Goal: Check status

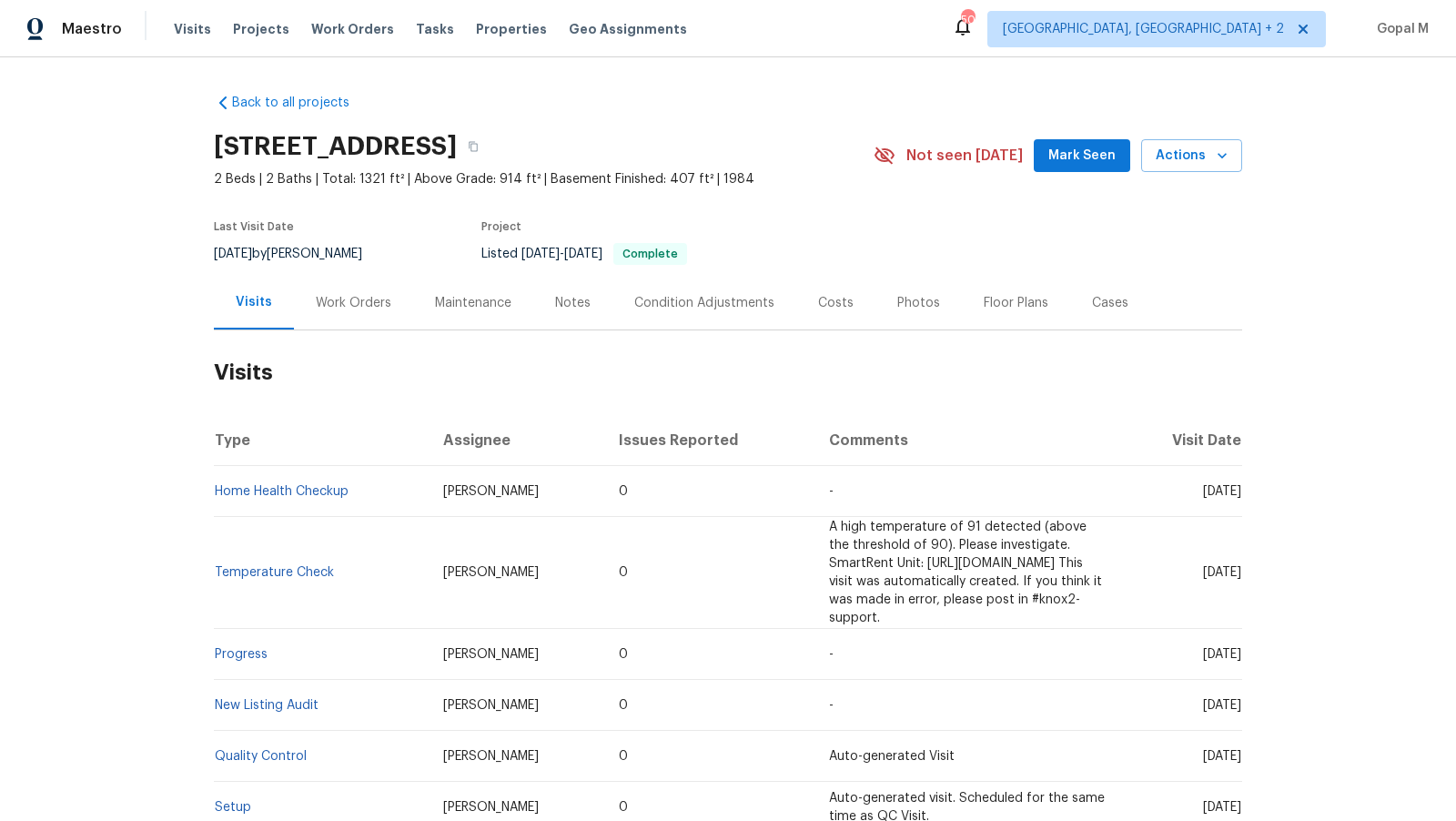
click at [371, 305] on div "Work Orders" at bounding box center [353, 303] width 76 height 18
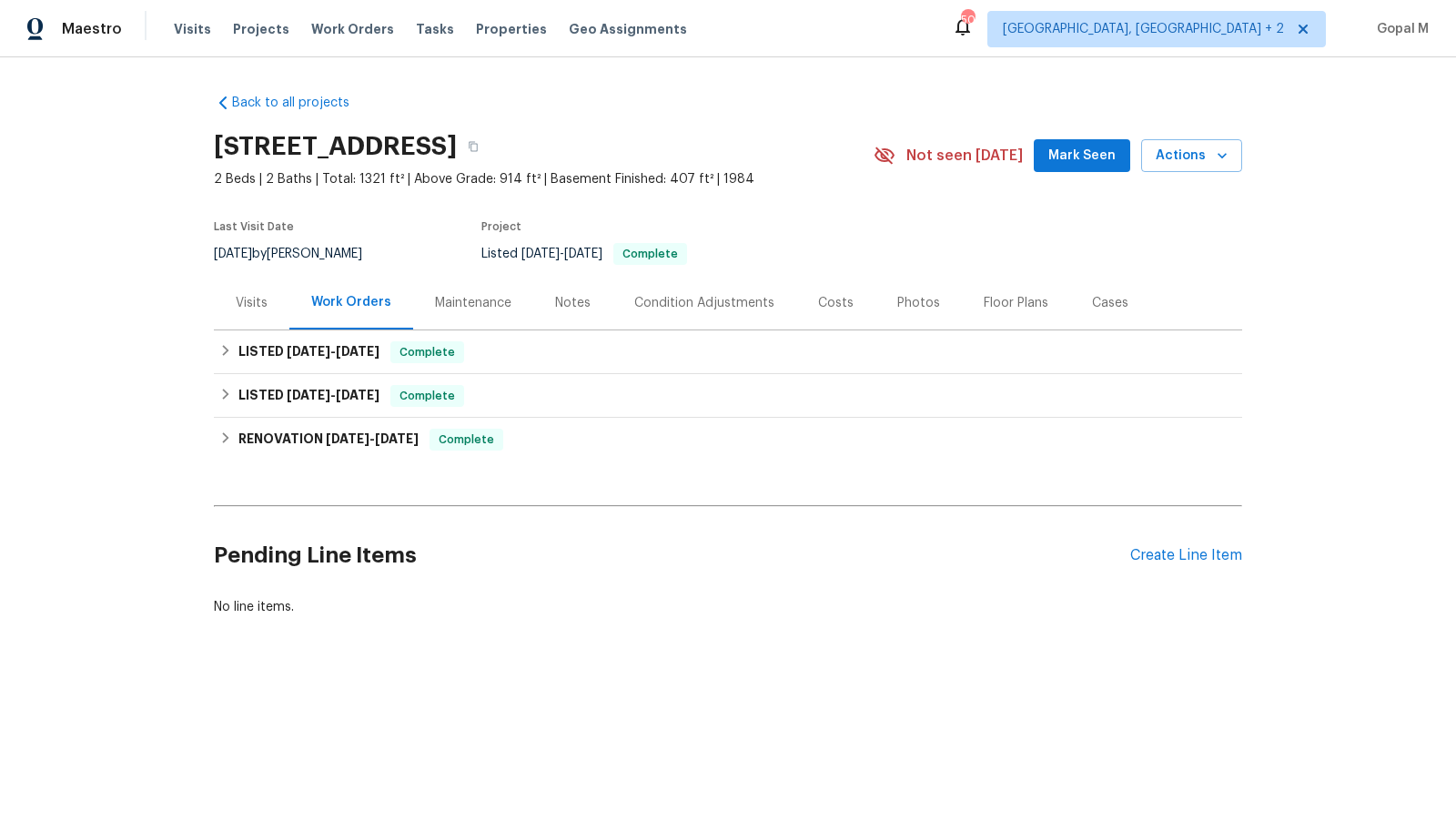
click at [253, 295] on div "Visits" at bounding box center [251, 303] width 32 height 18
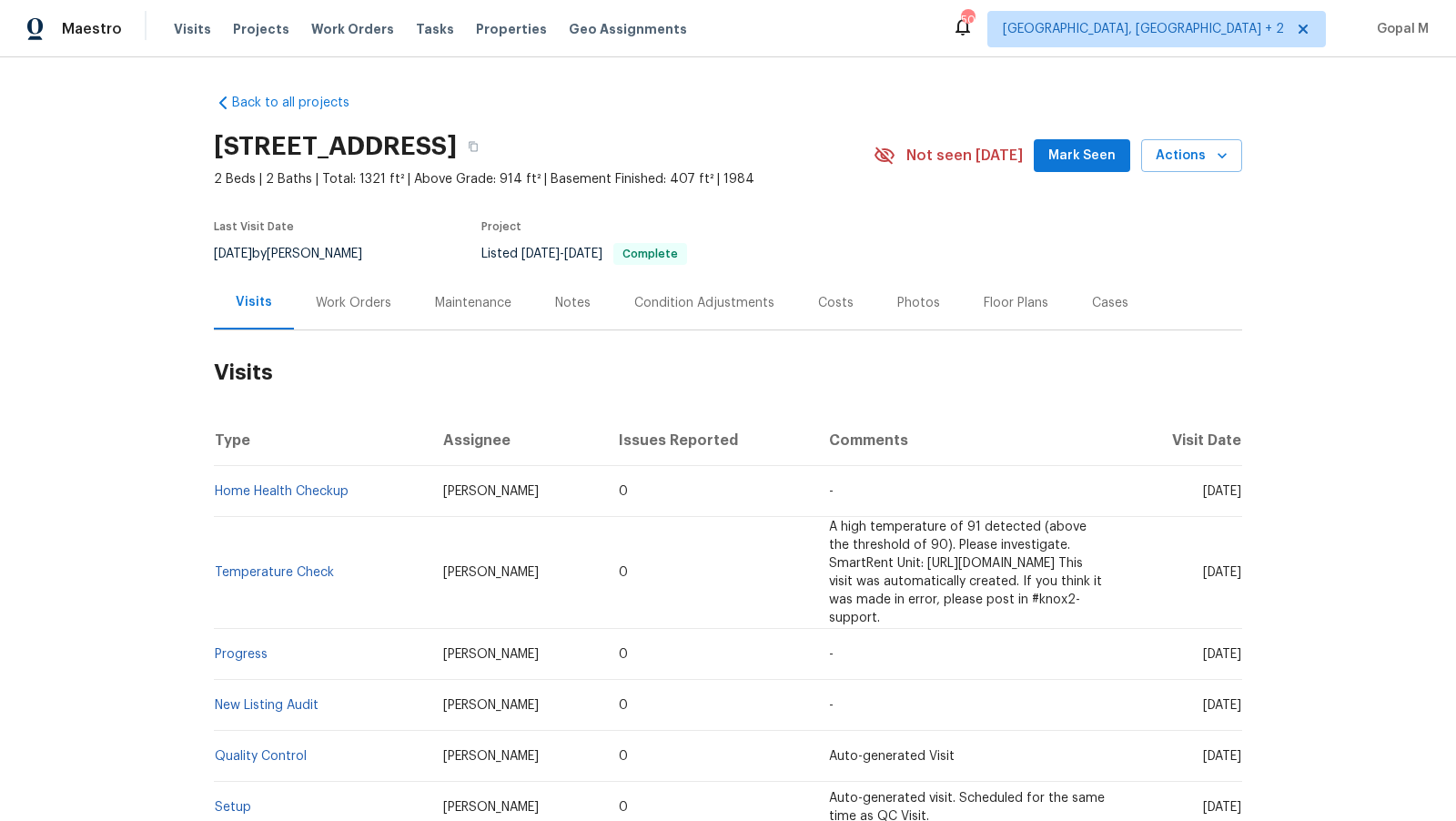
click at [383, 301] on div "Work Orders" at bounding box center [353, 303] width 76 height 18
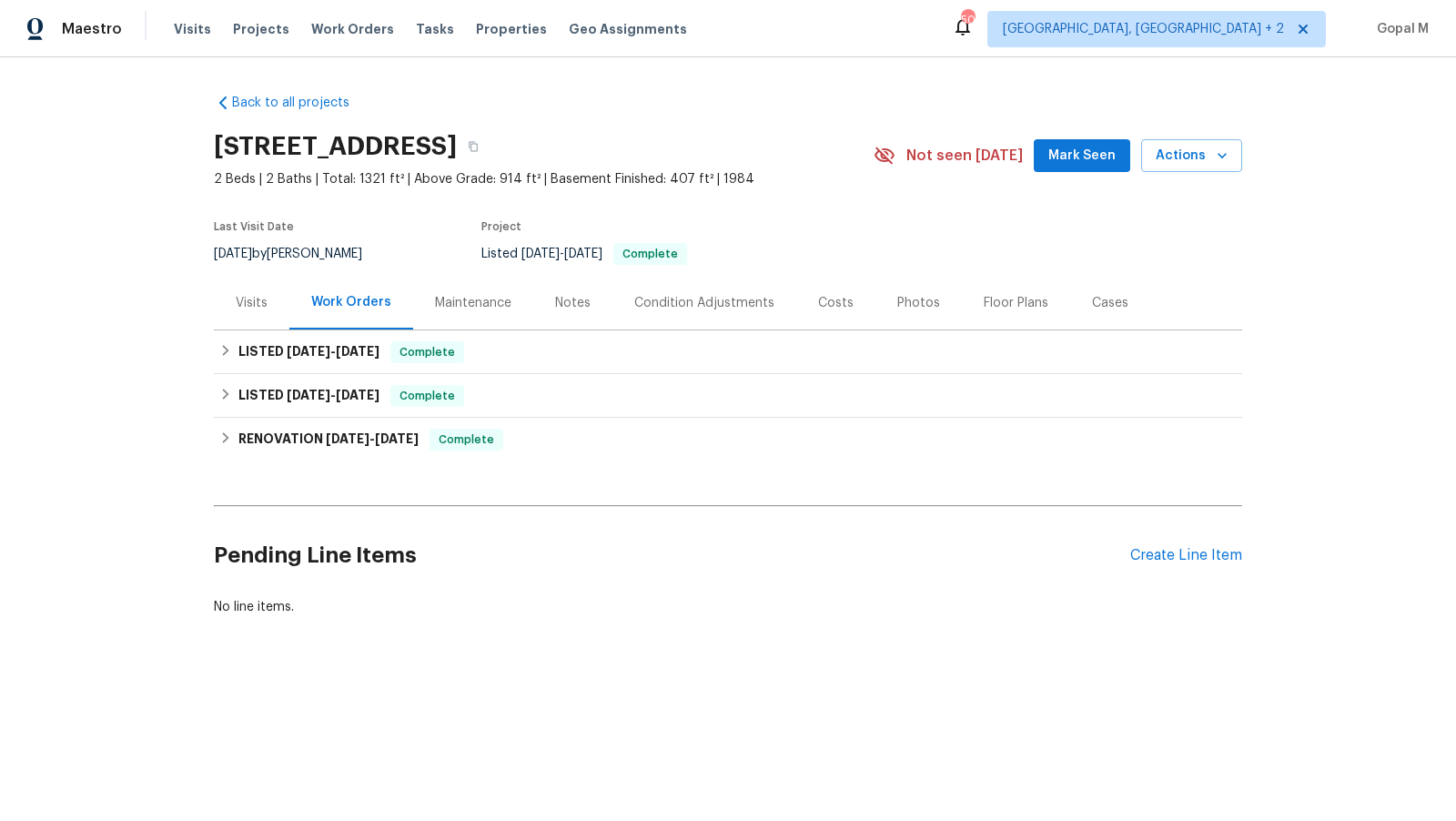
click at [244, 295] on div "Visits" at bounding box center [251, 303] width 32 height 18
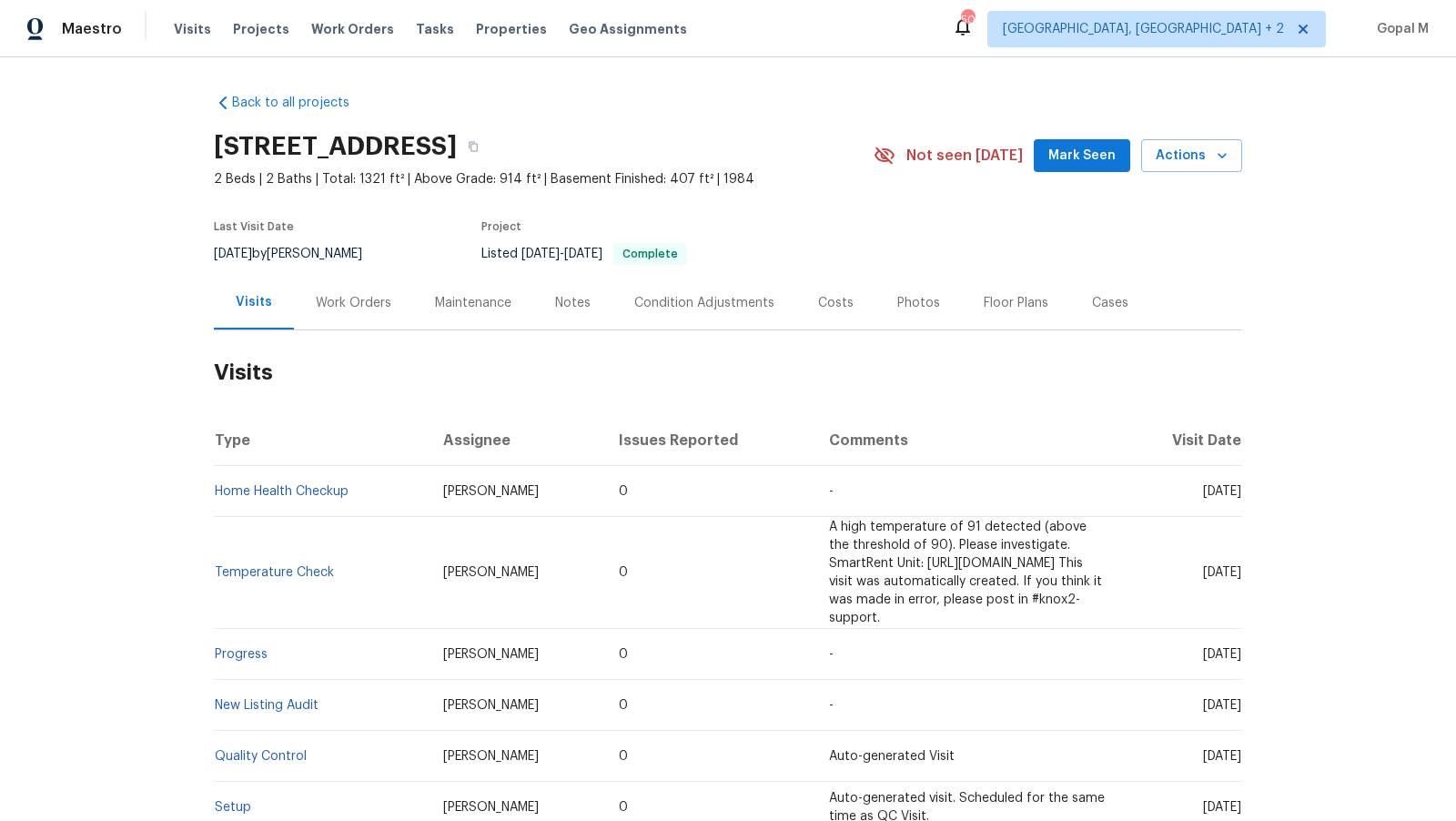
click at [357, 312] on div "Work Orders" at bounding box center [353, 302] width 119 height 54
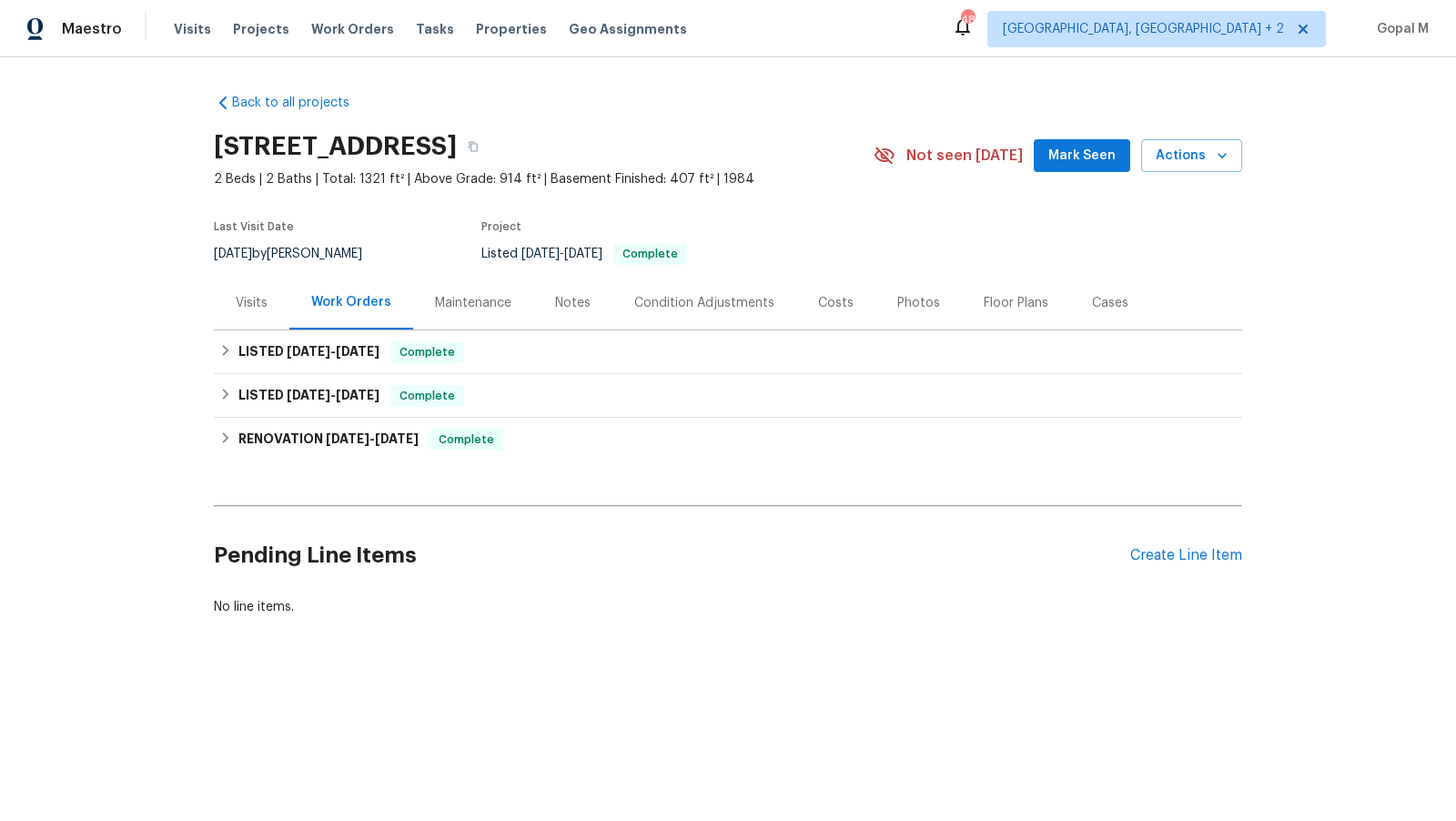
drag, startPoint x: 266, startPoint y: 255, endPoint x: 213, endPoint y: 254, distance: 53.0
click at [214, 254] on span "[DATE]" at bounding box center [232, 253] width 38 height 13
copy span "[DATE]"
click at [531, 355] on div "LISTED [DATE] - [DATE] Complete" at bounding box center [728, 352] width 1017 height 22
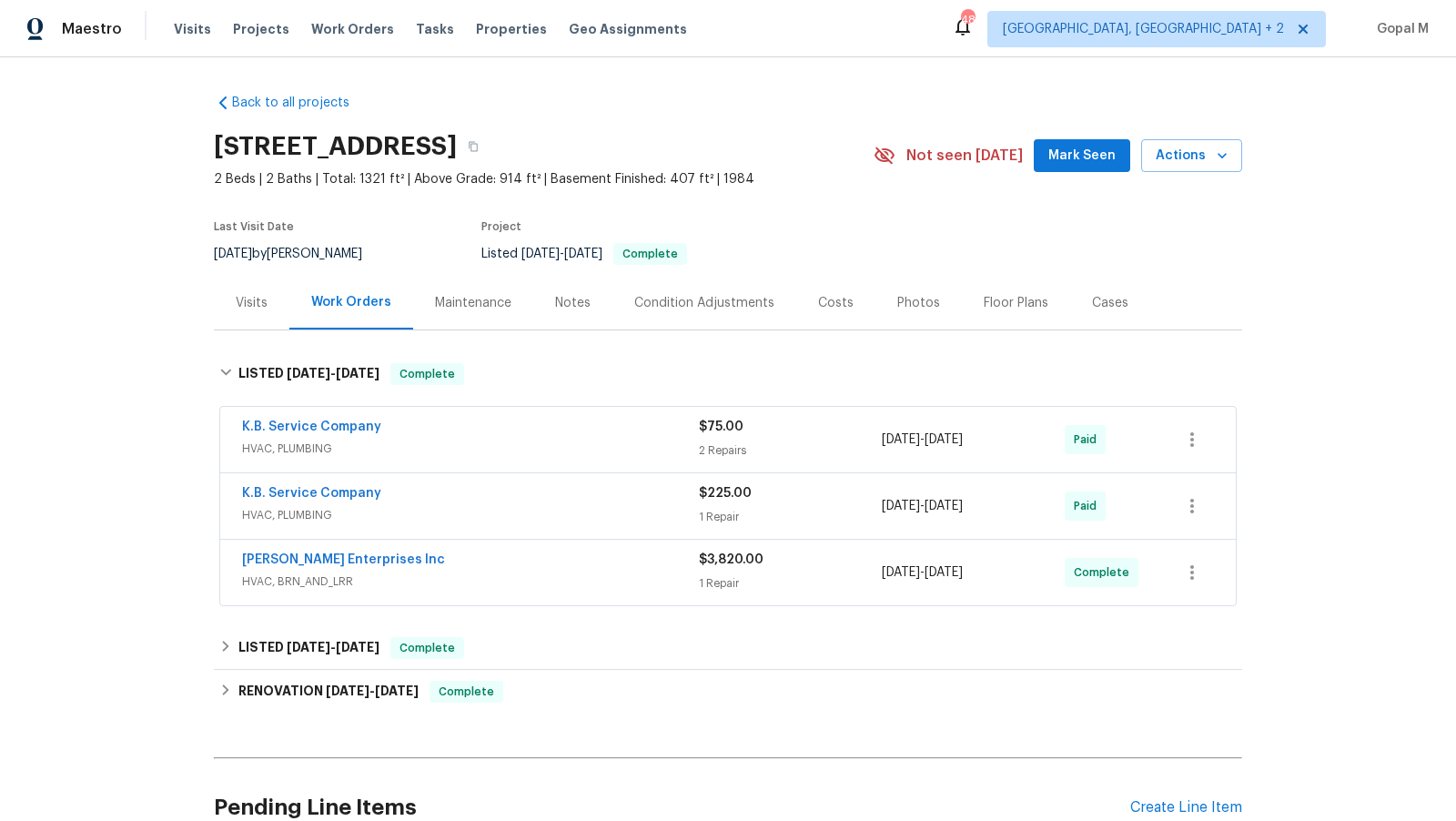
drag, startPoint x: 1012, startPoint y: 441, endPoint x: 878, endPoint y: 447, distance: 134.1
click at [878, 447] on div "K.B. Service Company HVAC, PLUMBING $75.00 2 Repairs [DATE] - [DATE] Paid" at bounding box center [706, 439] width 928 height 43
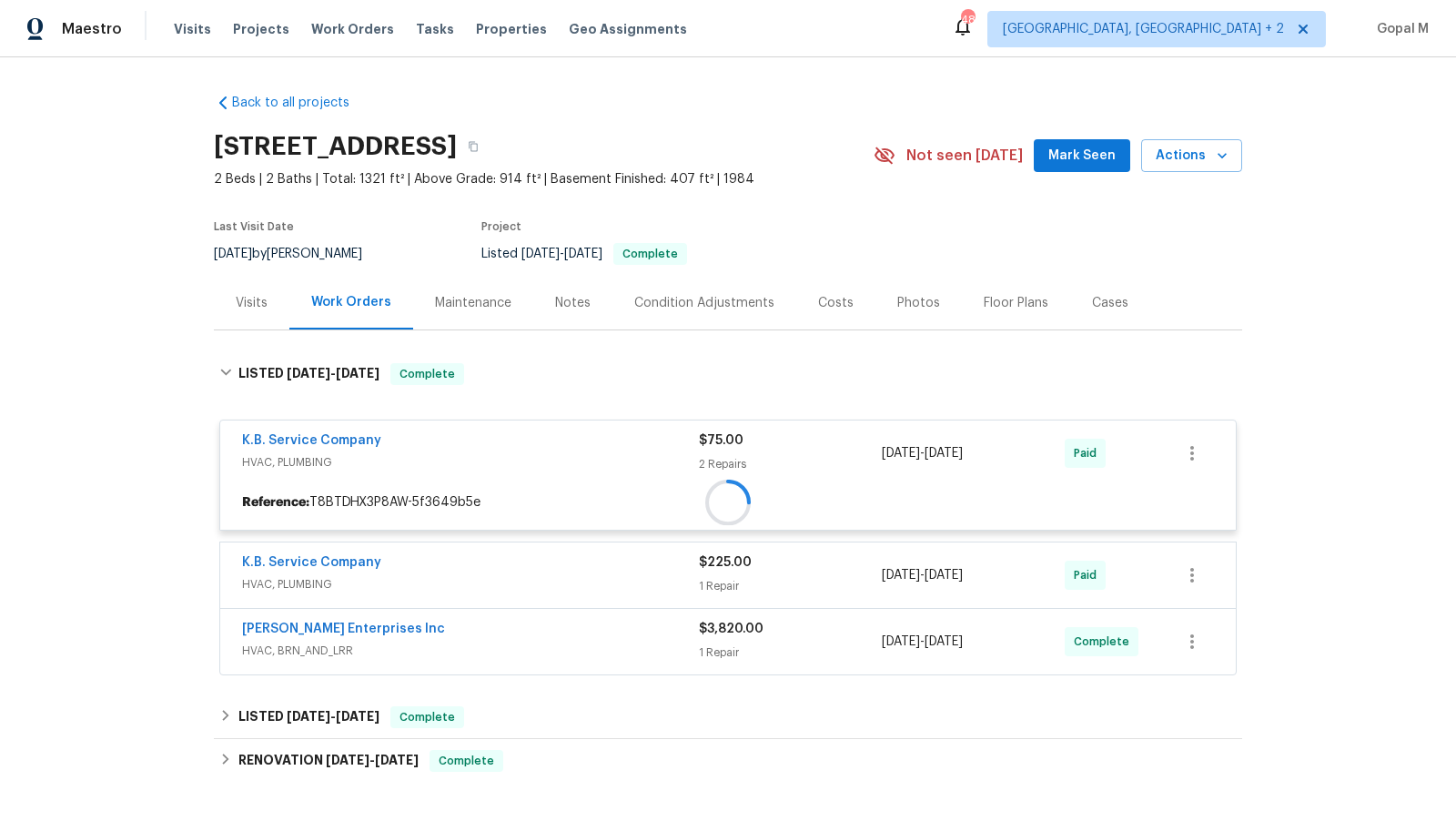
copy div "[DATE] - [DATE]"
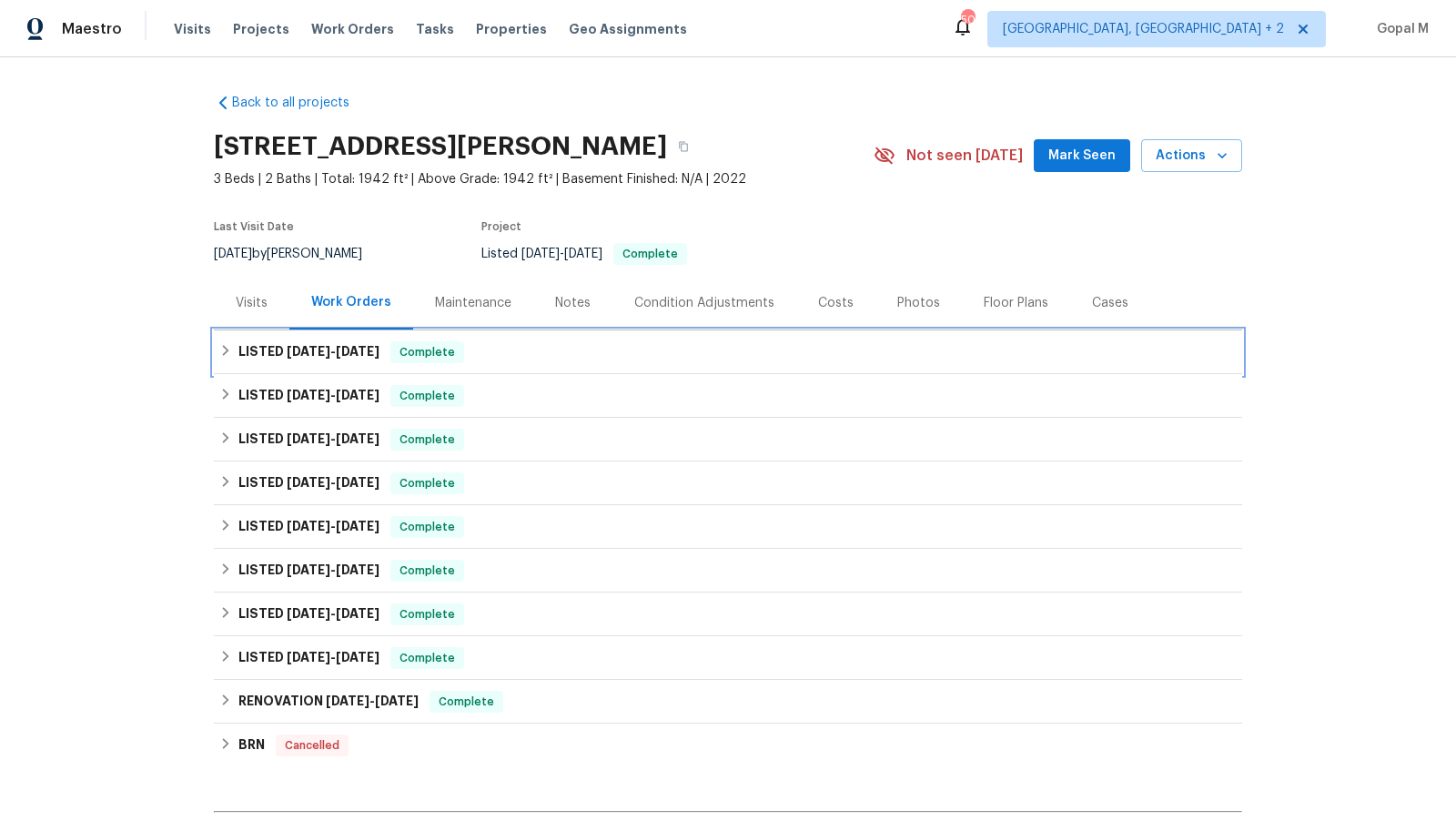
click at [376, 349] on span "8/16/25" at bounding box center [357, 350] width 43 height 13
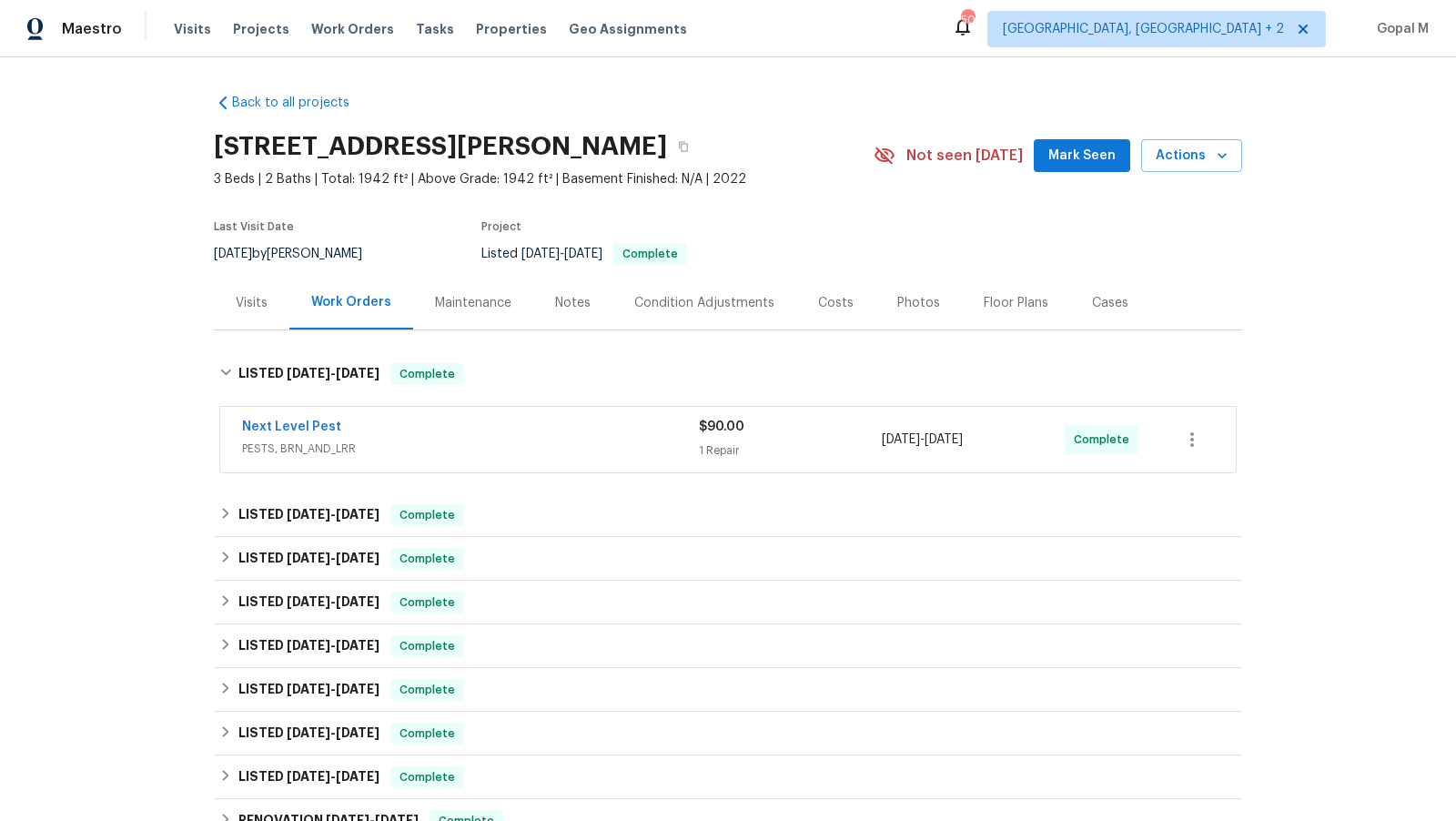
click at [487, 437] on div "Next Level Pest" at bounding box center [471, 428] width 457 height 22
